Goal: Complete application form

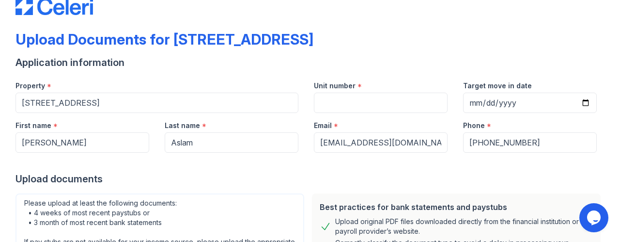
scroll to position [25, 0]
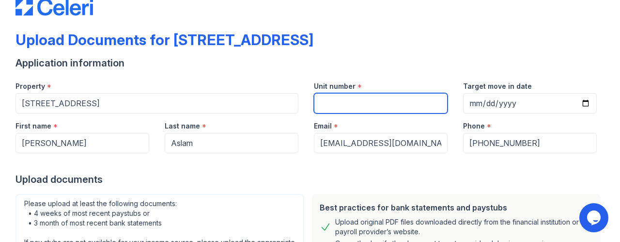
click at [394, 108] on input "Unit number" at bounding box center [381, 103] width 134 height 20
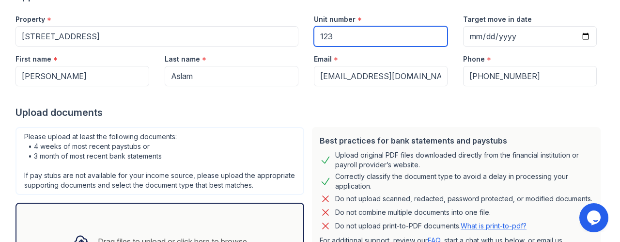
scroll to position [92, 0]
type input "123"
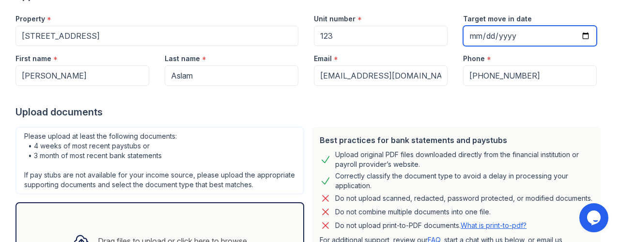
click at [517, 35] on input "Target move in date" at bounding box center [530, 36] width 134 height 20
type input "0025-10-12"
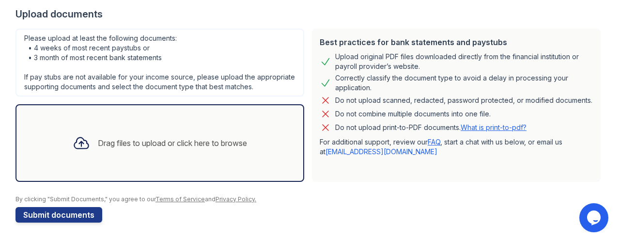
click at [169, 143] on div "Drag files to upload or click here to browse" at bounding box center [172, 143] width 149 height 12
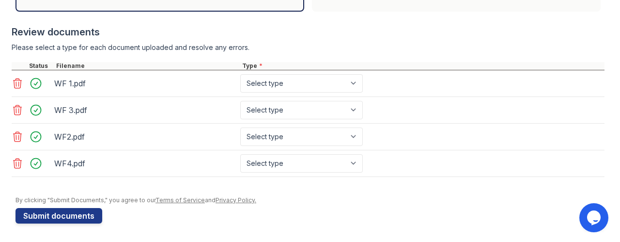
scroll to position [362, 0]
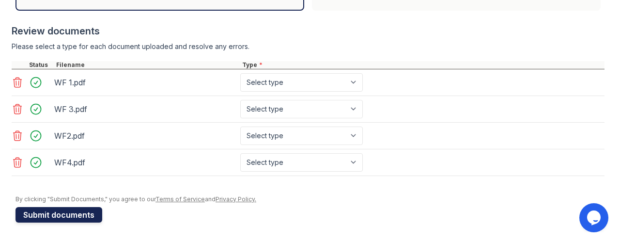
click at [78, 220] on button "Submit documents" at bounding box center [58, 214] width 87 height 15
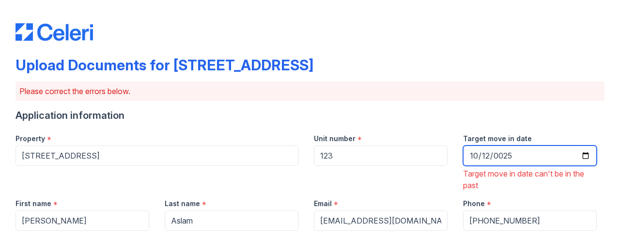
click at [482, 155] on input "0025-10-12" at bounding box center [530, 155] width 134 height 20
type input "[DATE]"
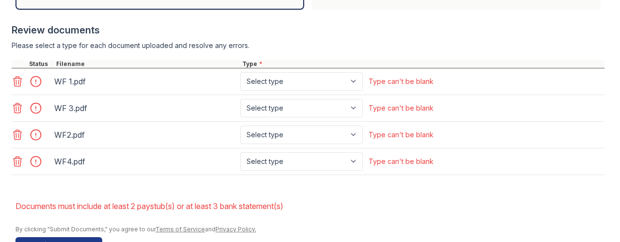
scroll to position [418, 0]
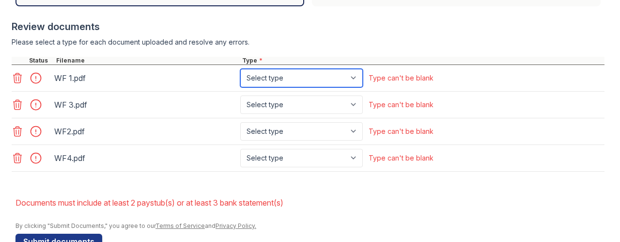
click at [357, 83] on select "Select type Paystub Bank Statement Offer Letter Tax Documents Benefit Award Let…" at bounding box center [301, 78] width 122 height 18
select select "bank_statement"
click at [240, 77] on select "Select type Paystub Bank Statement Offer Letter Tax Documents Benefit Award Let…" at bounding box center [301, 78] width 122 height 18
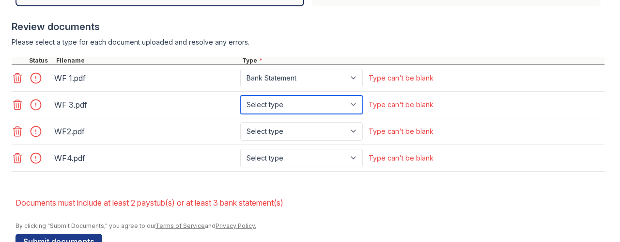
click at [342, 114] on select "Select type Paystub Bank Statement Offer Letter Tax Documents Benefit Award Let…" at bounding box center [301, 104] width 122 height 18
select select "bank_statement"
click at [240, 103] on select "Select type Paystub Bank Statement Offer Letter Tax Documents Benefit Award Let…" at bounding box center [301, 104] width 122 height 18
drag, startPoint x: 323, startPoint y: 149, endPoint x: 324, endPoint y: 143, distance: 5.4
click at [324, 143] on div "WF2.pdf Select type Paystub Bank Statement Offer Letter Tax Documents Benefit A…" at bounding box center [308, 131] width 592 height 27
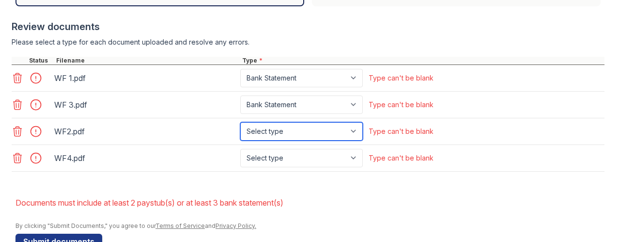
click at [324, 140] on select "Select type Paystub Bank Statement Offer Letter Tax Documents Benefit Award Let…" at bounding box center [301, 131] width 122 height 18
select select "bank_statement"
click at [240, 129] on select "Select type Paystub Bank Statement Offer Letter Tax Documents Benefit Award Let…" at bounding box center [301, 131] width 122 height 18
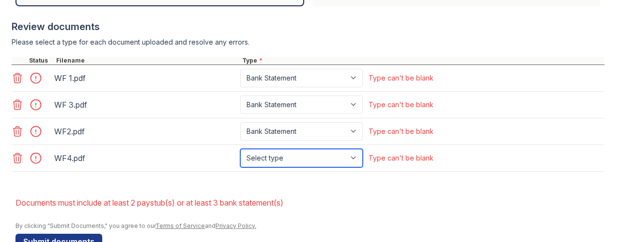
click at [297, 167] on select "Select type Paystub Bank Statement Offer Letter Tax Documents Benefit Award Let…" at bounding box center [301, 158] width 122 height 18
select select "bank_statement"
click at [240, 155] on select "Select type Paystub Bank Statement Offer Letter Tax Documents Benefit Award Let…" at bounding box center [301, 158] width 122 height 18
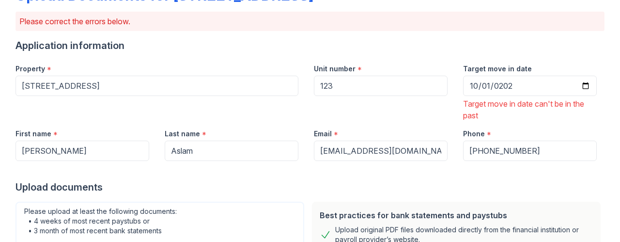
scroll to position [68, 0]
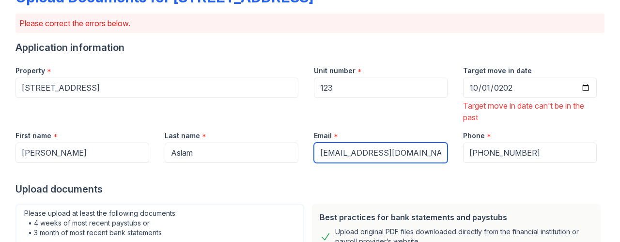
click at [432, 151] on input "[EMAIL_ADDRESS][DOMAIN_NAME]" at bounding box center [381, 152] width 134 height 20
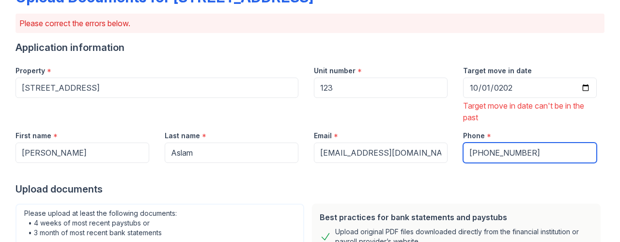
click at [532, 151] on input "[PHONE_NUMBER]" at bounding box center [530, 152] width 134 height 20
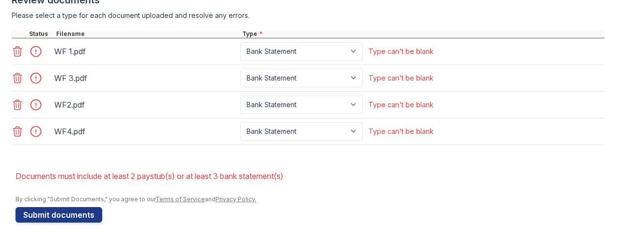
scroll to position [451, 0]
click at [70, 212] on button "Submit documents" at bounding box center [58, 214] width 87 height 15
